Goal: Information Seeking & Learning: Learn about a topic

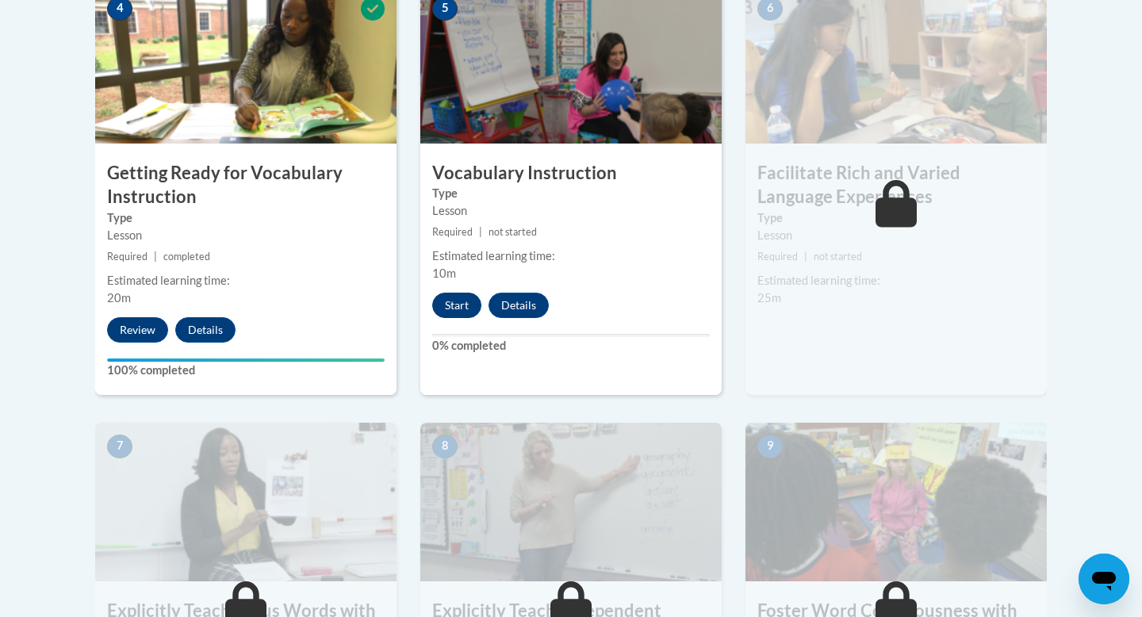
scroll to position [971, 0]
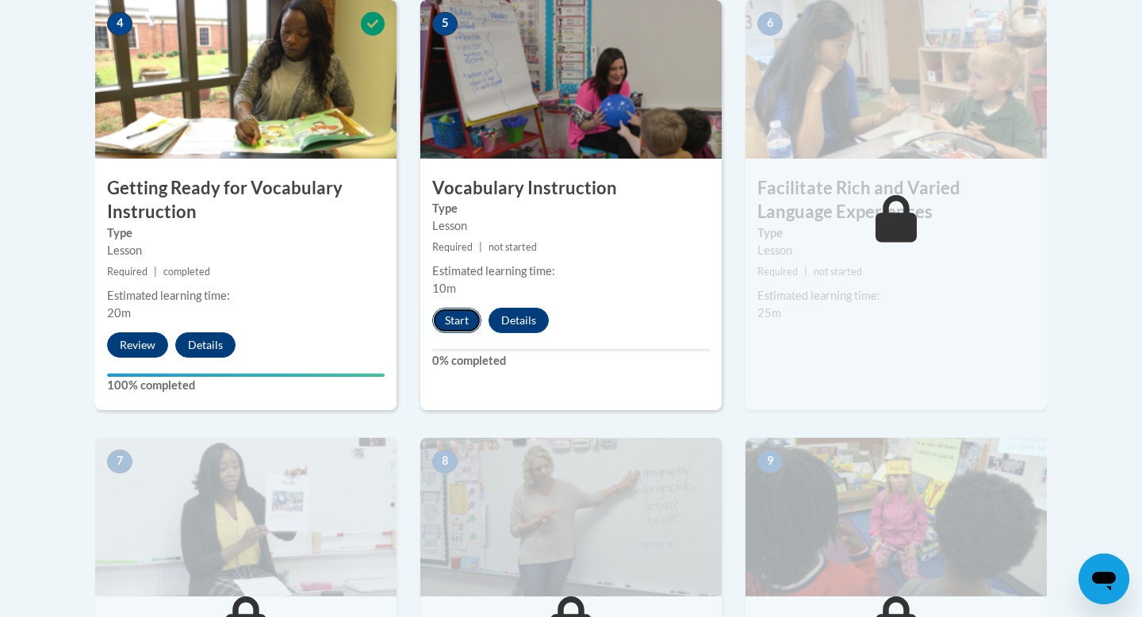
click at [459, 315] on button "Start" at bounding box center [456, 320] width 49 height 25
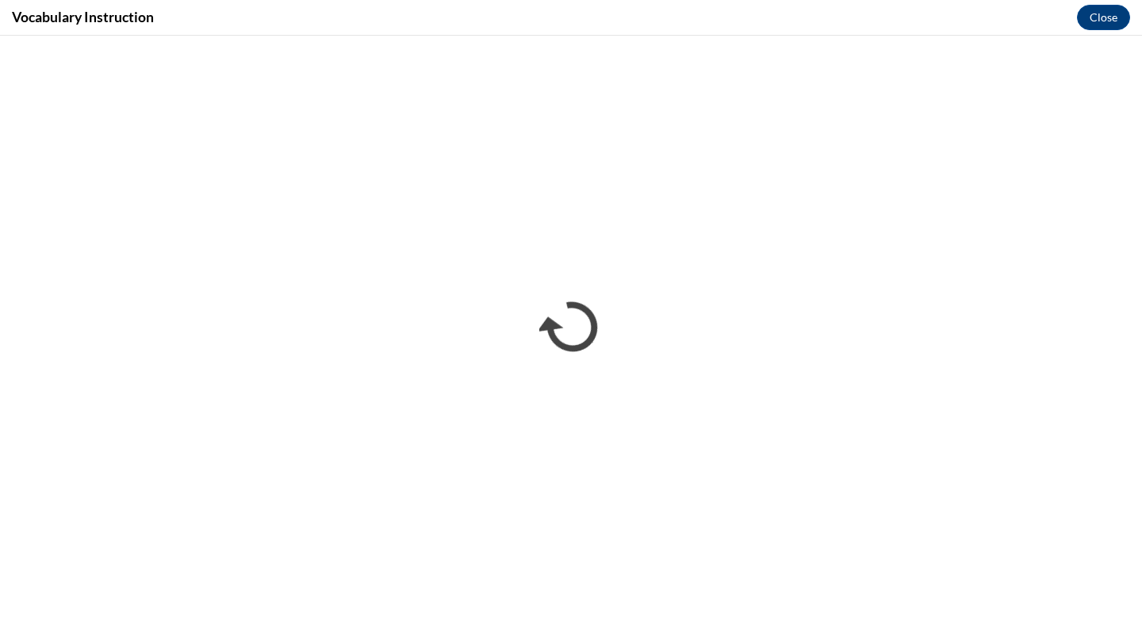
scroll to position [0, 0]
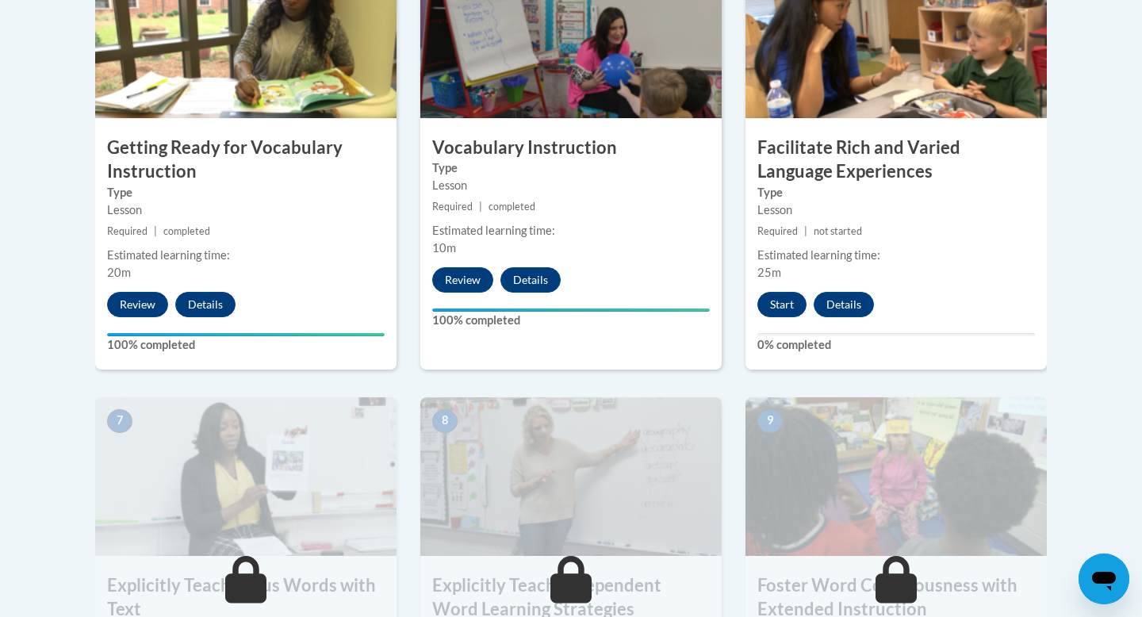
scroll to position [1014, 0]
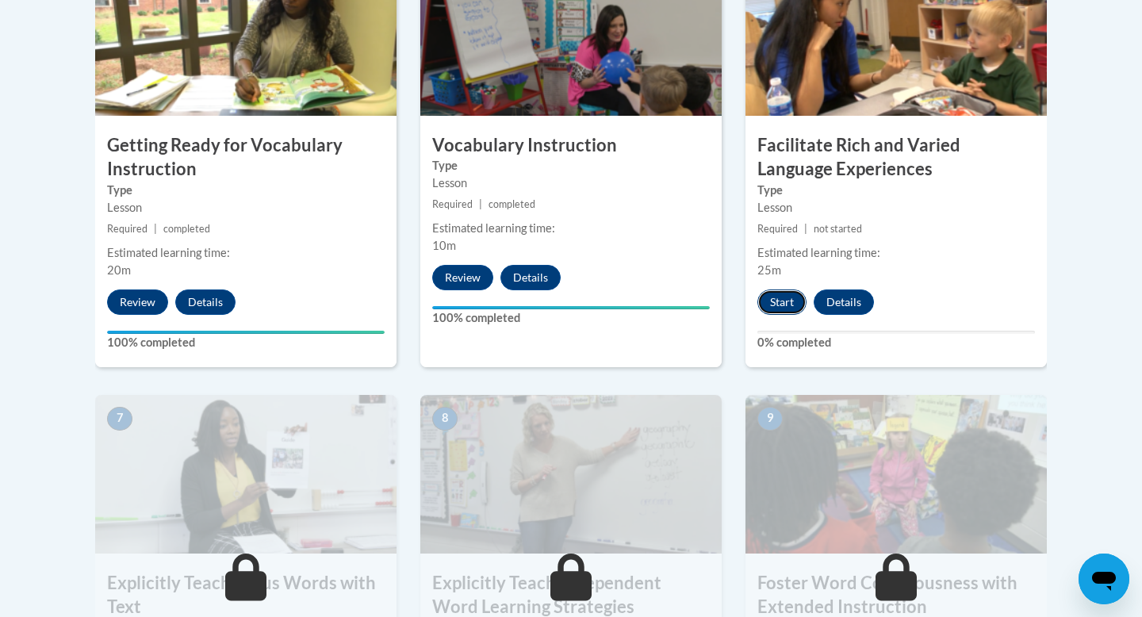
click at [787, 293] on button "Start" at bounding box center [781, 301] width 49 height 25
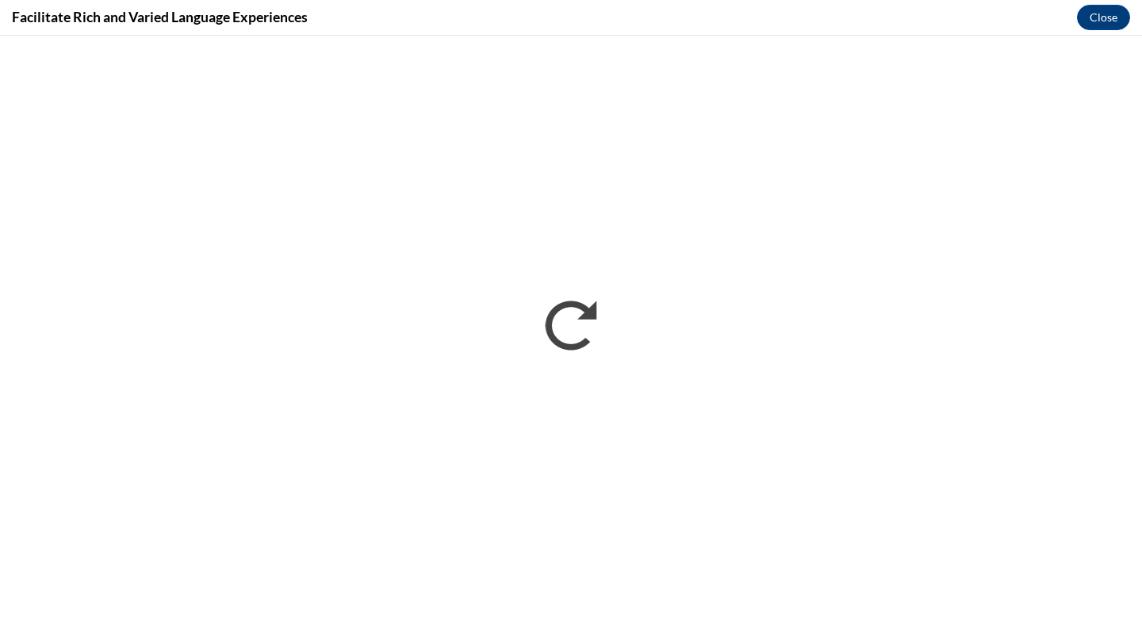
scroll to position [0, 0]
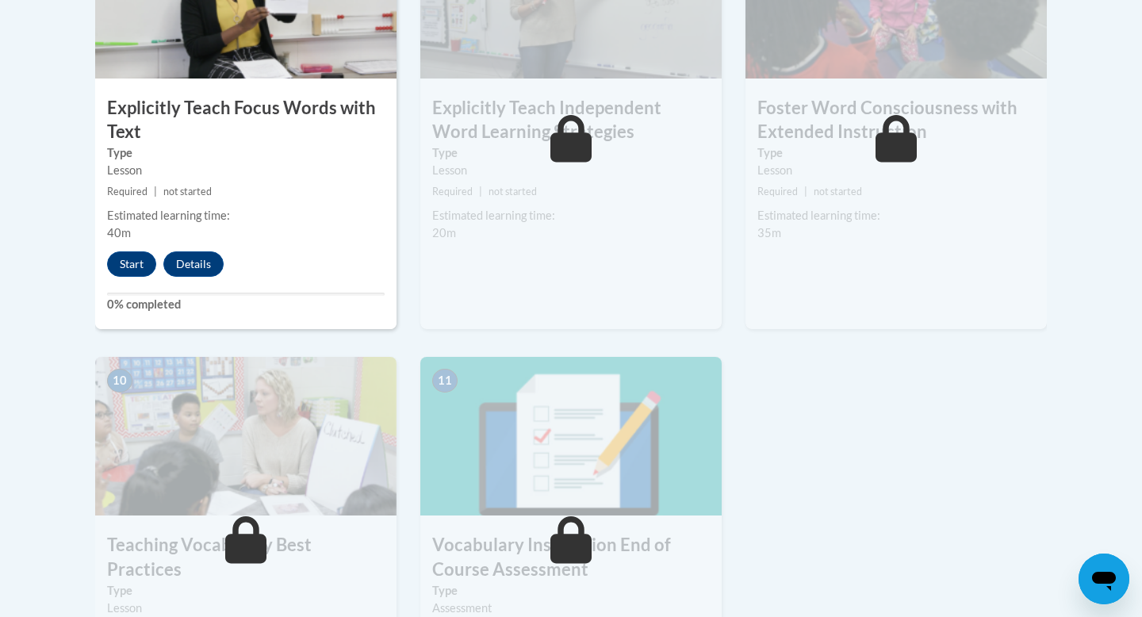
scroll to position [1492, 0]
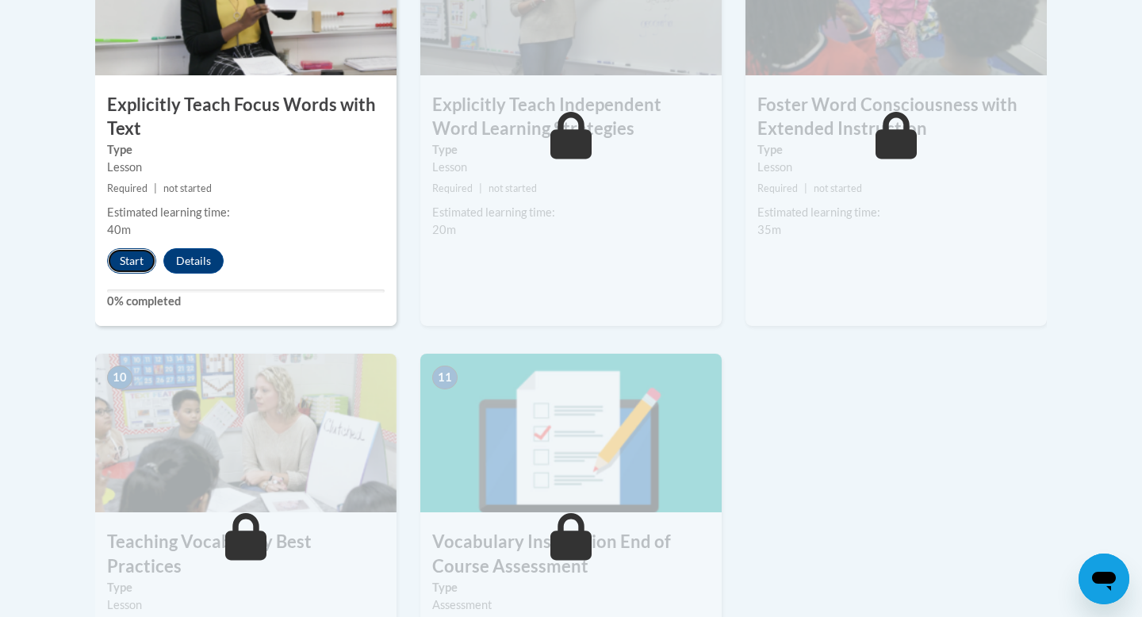
click at [128, 266] on button "Start" at bounding box center [131, 260] width 49 height 25
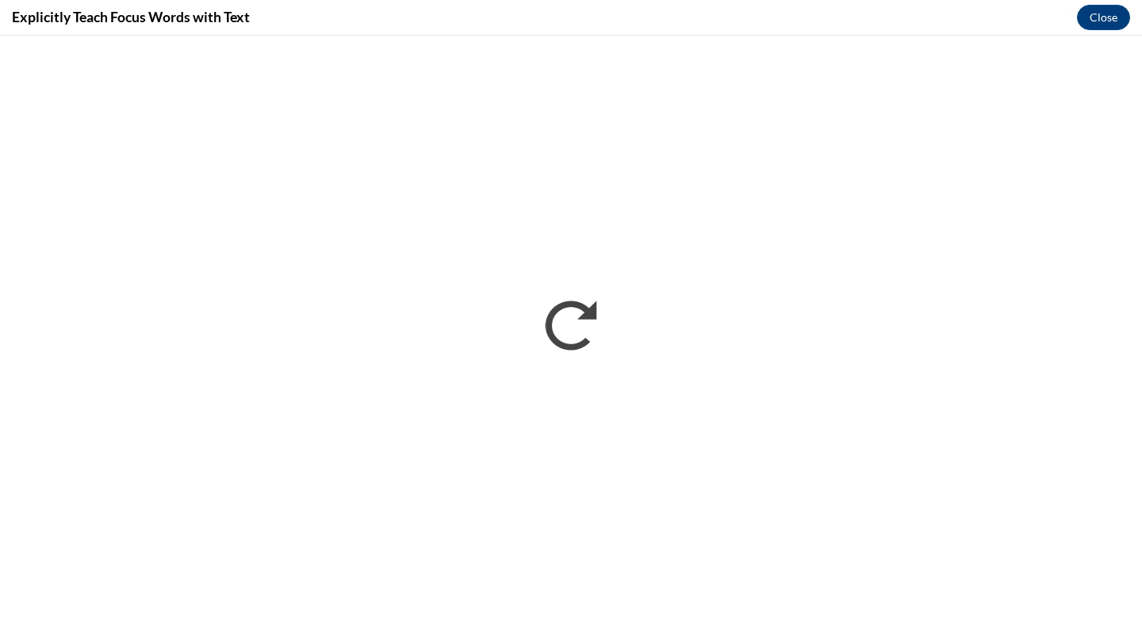
scroll to position [0, 0]
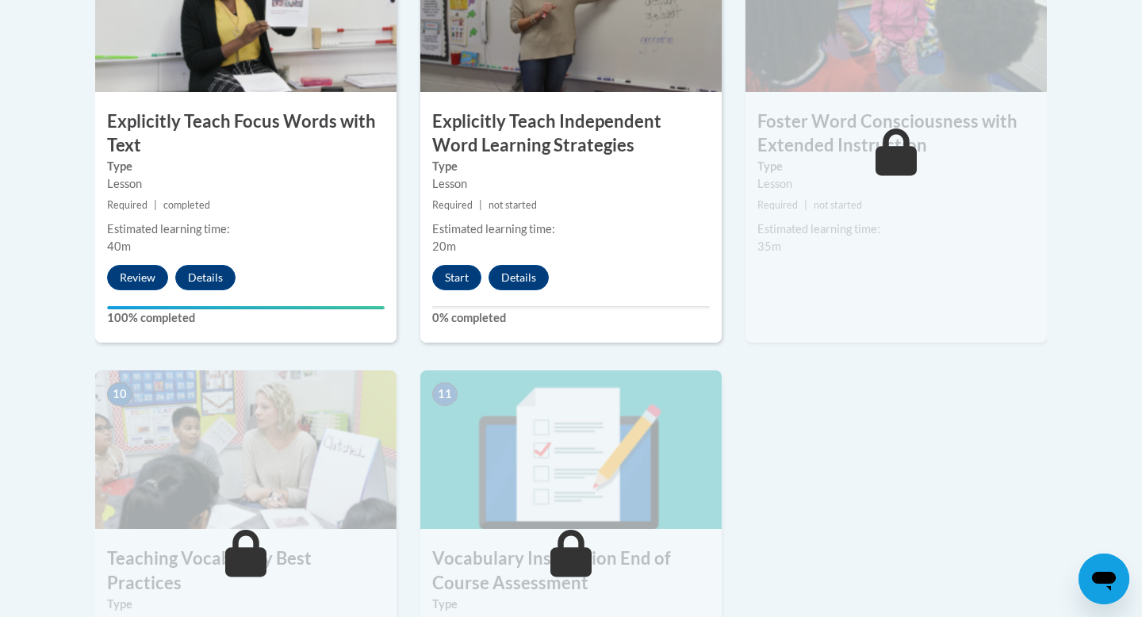
scroll to position [1476, 0]
click at [456, 274] on button "Start" at bounding box center [456, 276] width 49 height 25
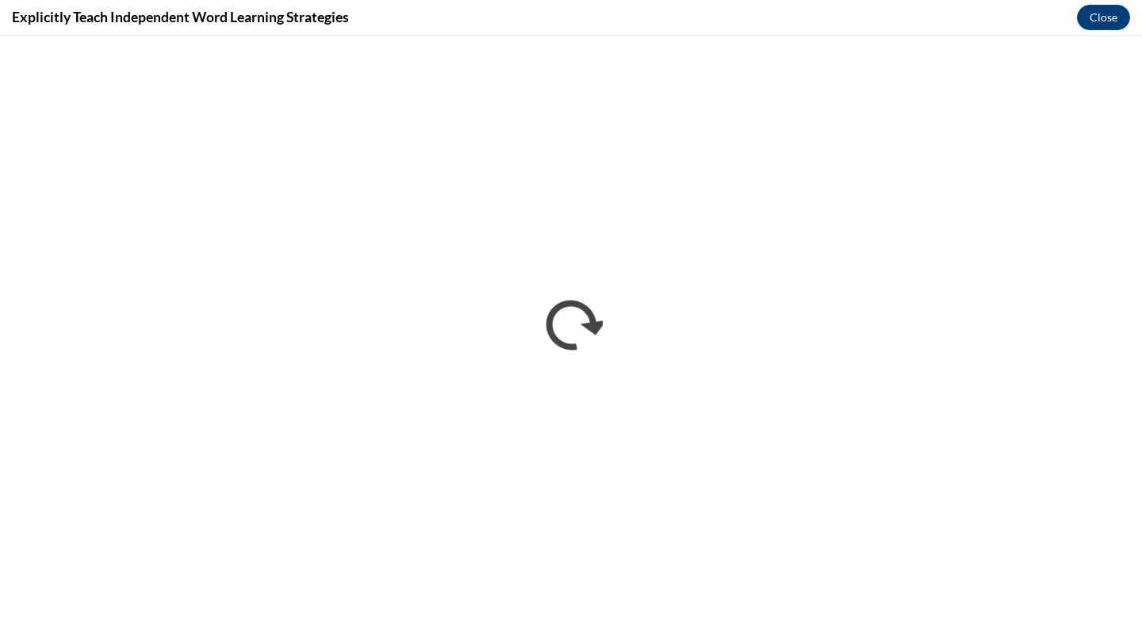
scroll to position [0, 0]
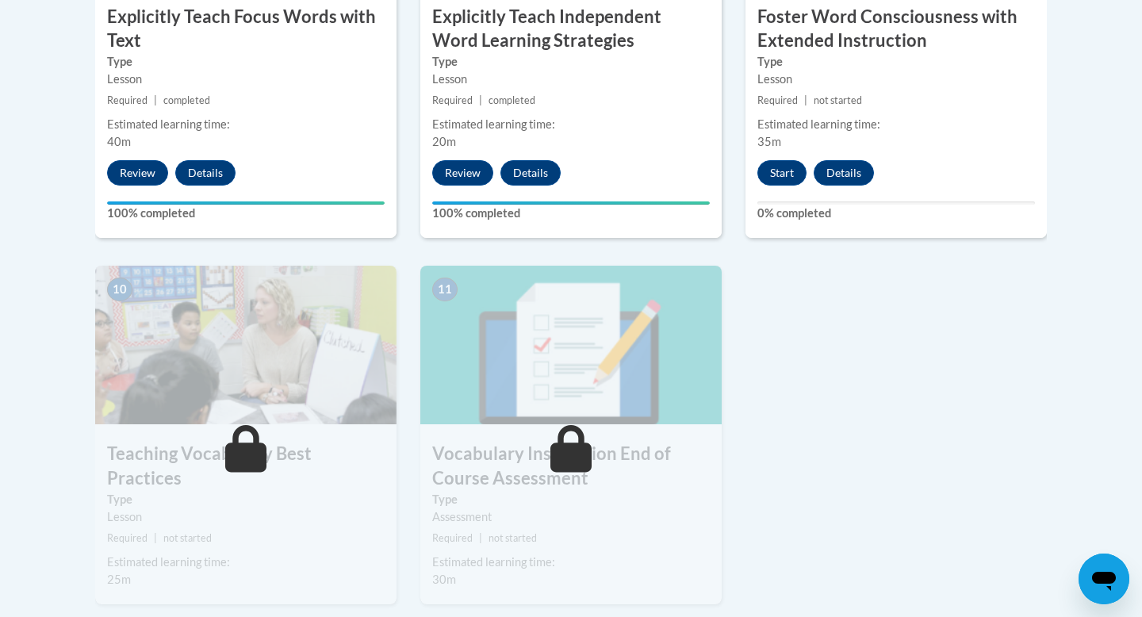
scroll to position [1608, 0]
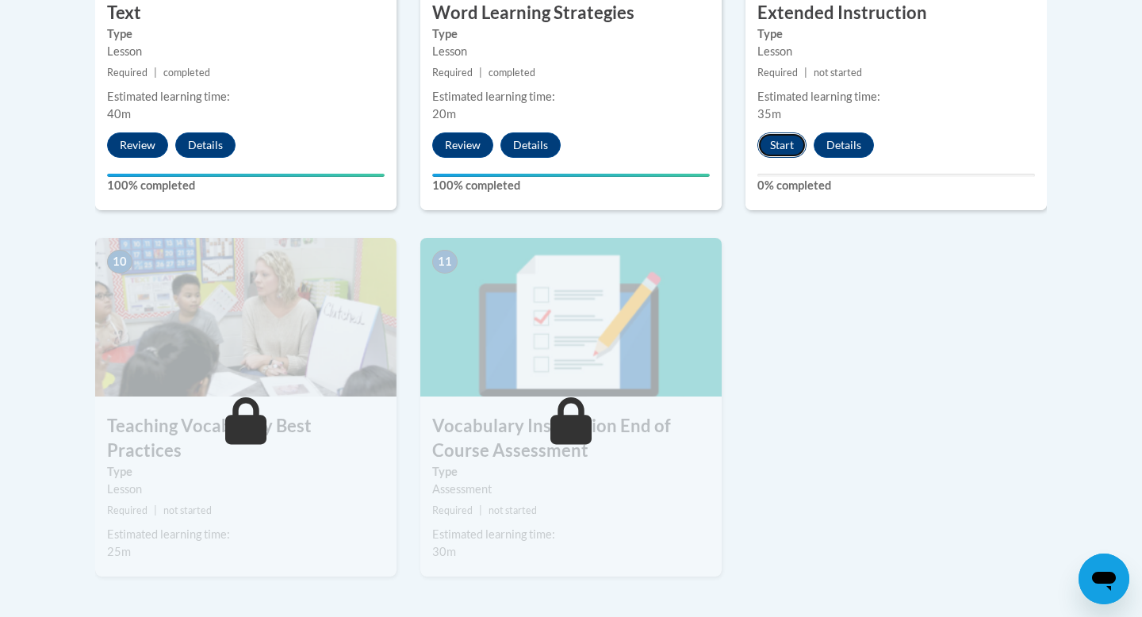
click at [775, 143] on button "Start" at bounding box center [781, 144] width 49 height 25
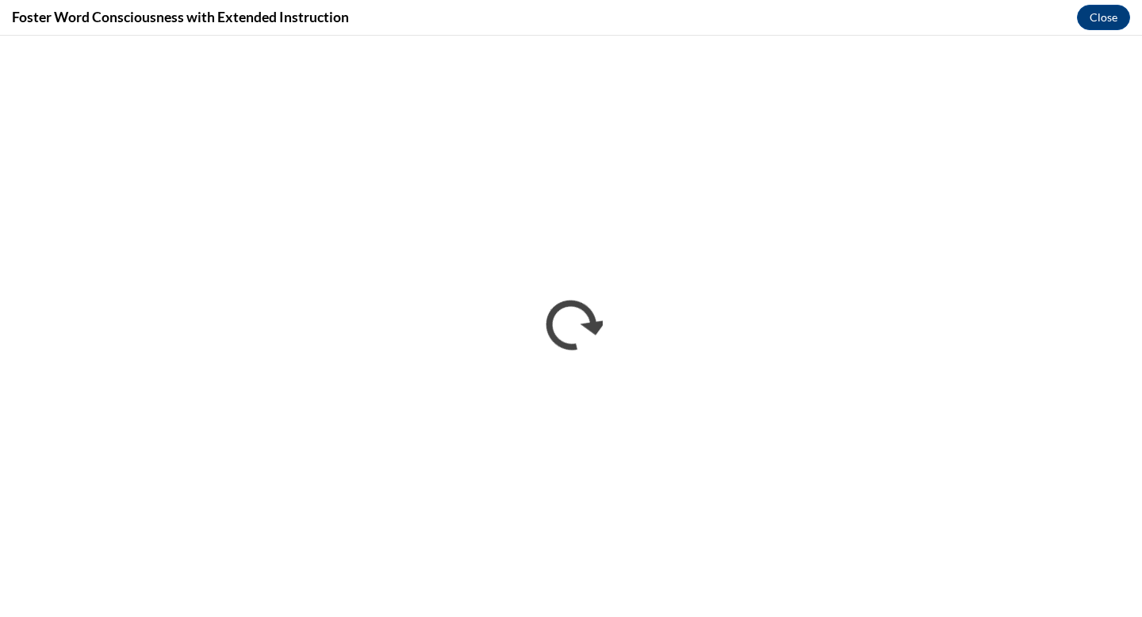
scroll to position [0, 0]
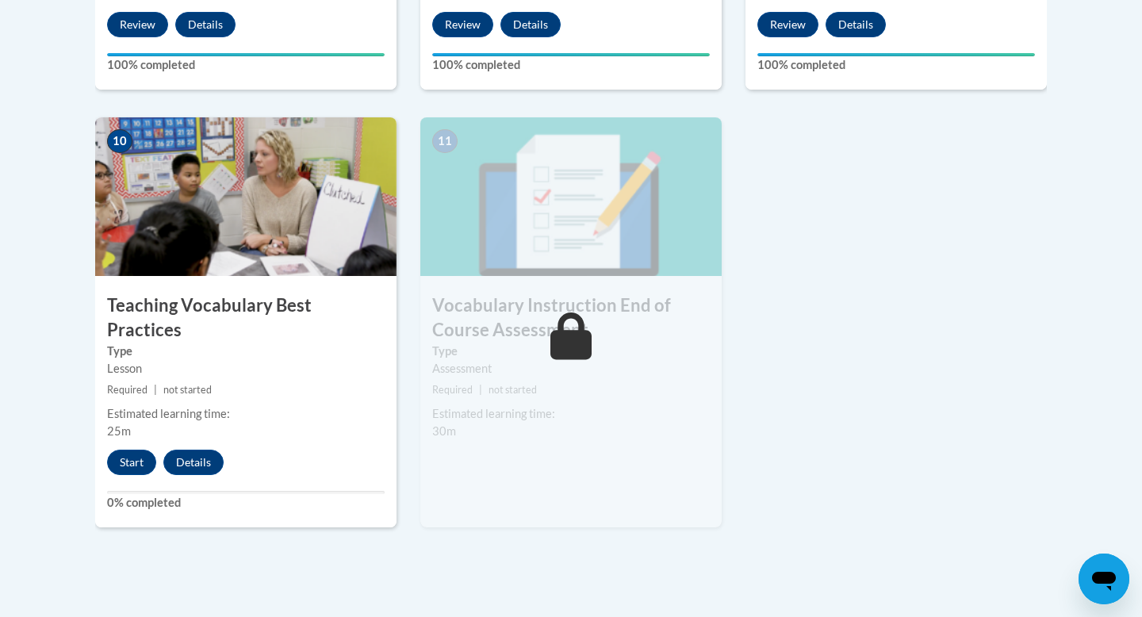
scroll to position [1731, 0]
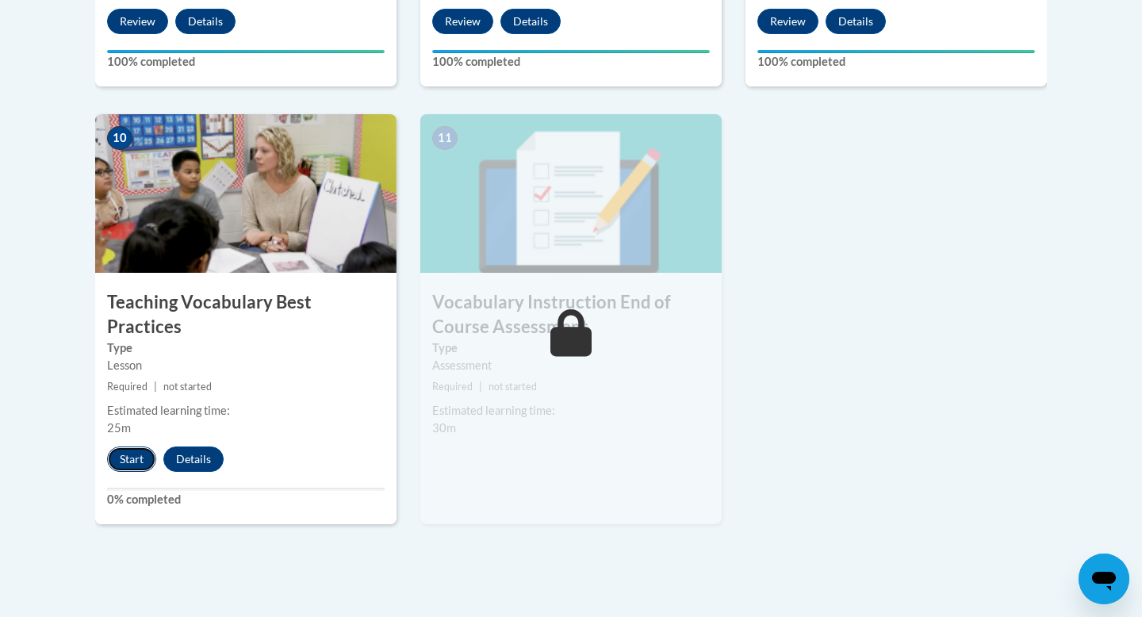
click at [144, 447] on button "Start" at bounding box center [131, 459] width 49 height 25
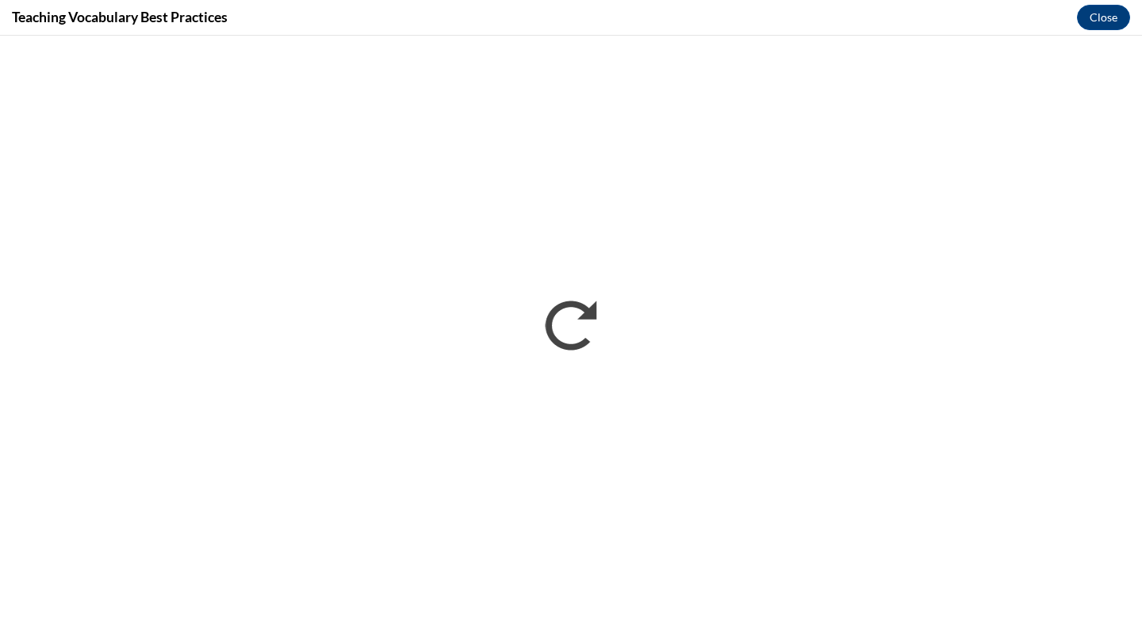
scroll to position [0, 0]
